Goal: Task Accomplishment & Management: Use online tool/utility

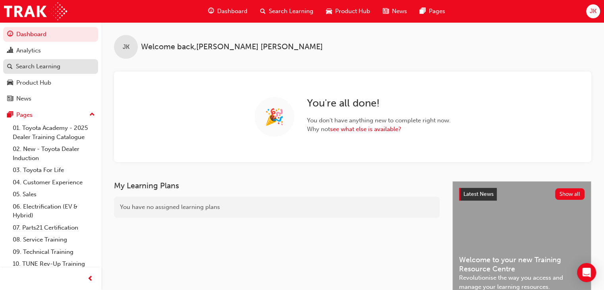
click at [39, 70] on div "Search Learning" at bounding box center [38, 66] width 44 height 9
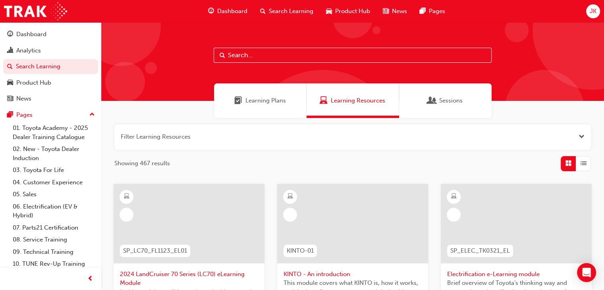
click at [245, 60] on input "text" at bounding box center [353, 55] width 278 height 15
type input "tsa21"
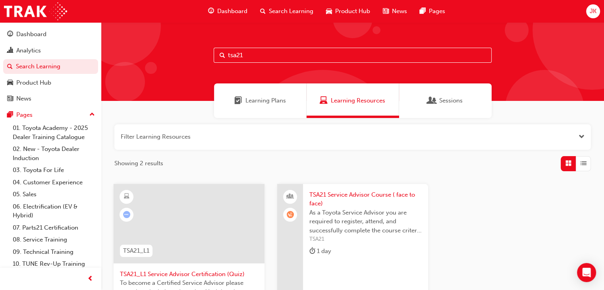
click at [346, 195] on span "TSA21 Service Advisor Course ( face to face)" at bounding box center [365, 199] width 112 height 18
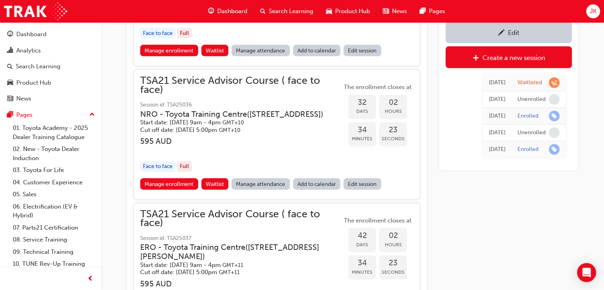
scroll to position [1570, 0]
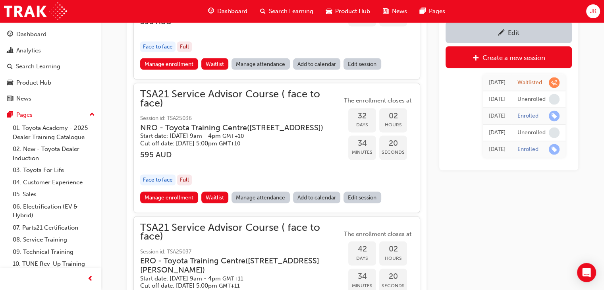
click at [362, 203] on link "Edit session" at bounding box center [363, 198] width 38 height 12
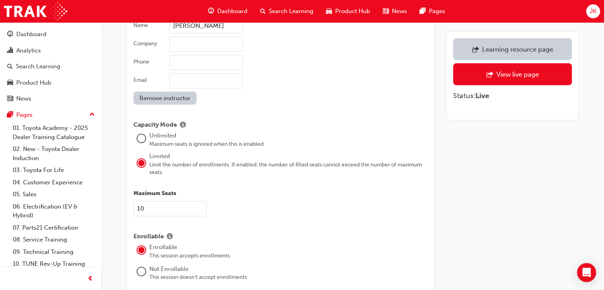
scroll to position [1073, 0]
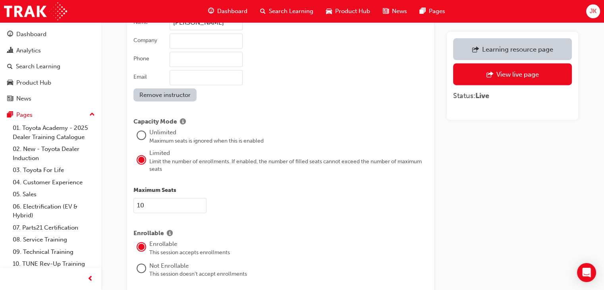
click at [141, 198] on input "10" at bounding box center [169, 205] width 73 height 15
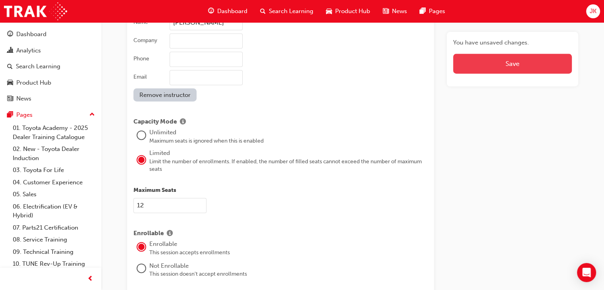
type input "12"
click at [514, 64] on button "Save" at bounding box center [512, 64] width 119 height 20
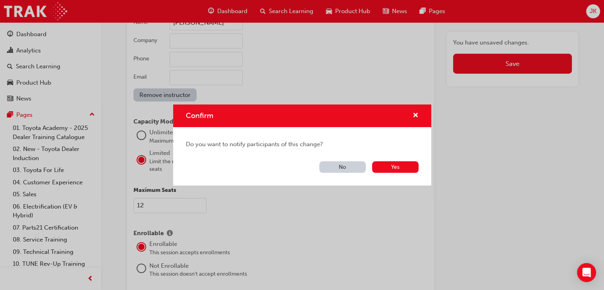
click at [348, 167] on button "No" at bounding box center [342, 167] width 46 height 12
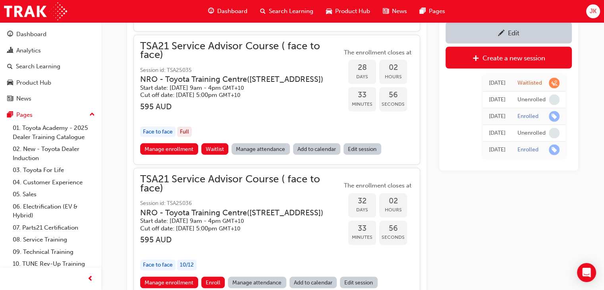
scroll to position [1451, 0]
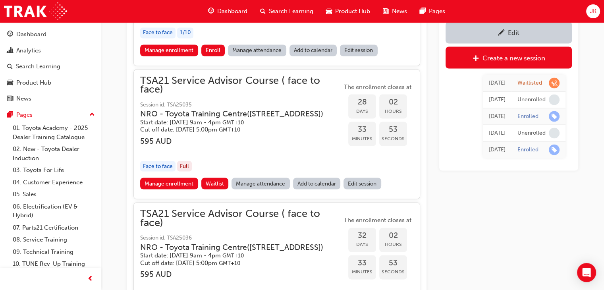
click at [361, 189] on link "Edit session" at bounding box center [363, 184] width 38 height 12
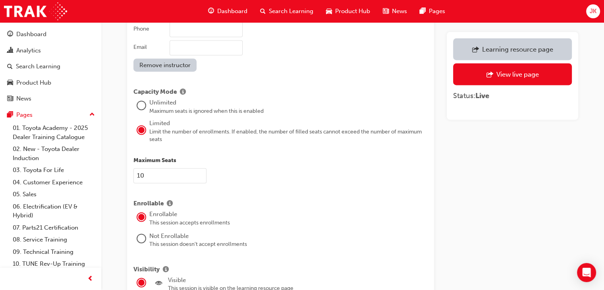
scroll to position [1023, 0]
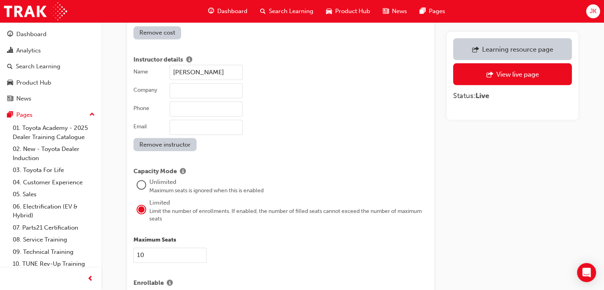
click at [140, 248] on input "10" at bounding box center [169, 255] width 73 height 15
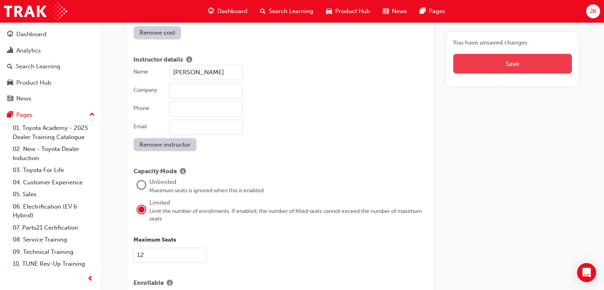
type input "12"
click at [517, 65] on button "Save" at bounding box center [512, 64] width 119 height 20
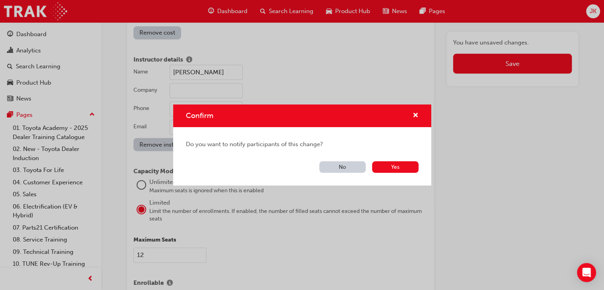
click at [337, 168] on button "No" at bounding box center [342, 167] width 46 height 12
